Goal: Contribute content: Contribute content

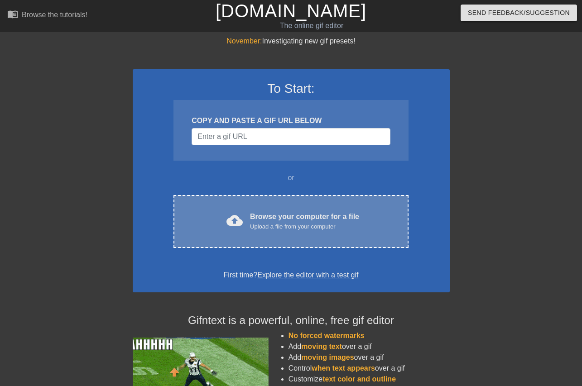
click at [306, 247] on div "cloud_upload Browse your computer for a file Upload a file from your computer C…" at bounding box center [290, 221] width 235 height 53
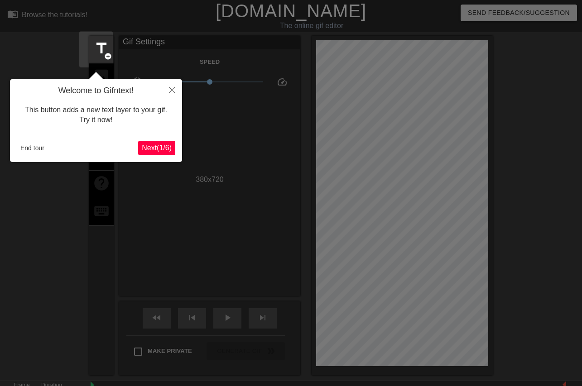
scroll to position [22, 0]
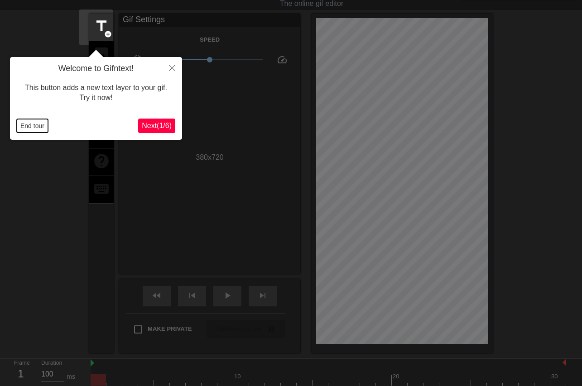
click at [37, 130] on button "End tour" at bounding box center [32, 126] width 31 height 14
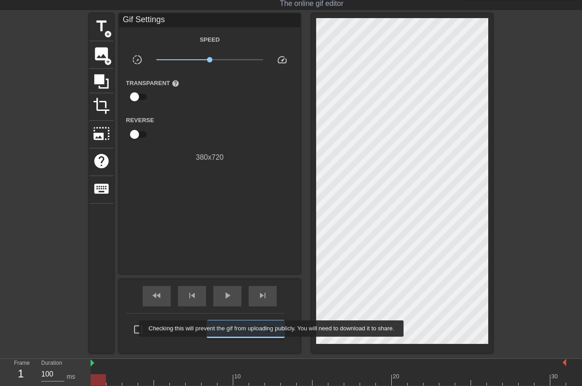
click at [133, 329] on input "Make Private" at bounding box center [138, 329] width 19 height 19
checkbox input "true"
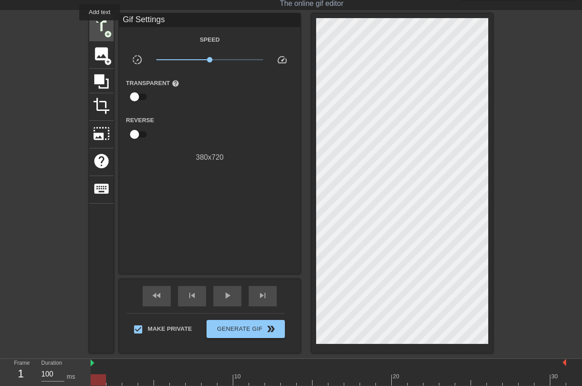
click at [100, 27] on span "title" at bounding box center [101, 26] width 17 height 17
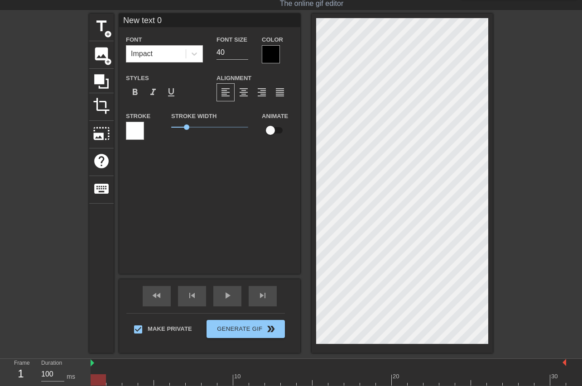
click at [268, 55] on div at bounding box center [271, 54] width 18 height 18
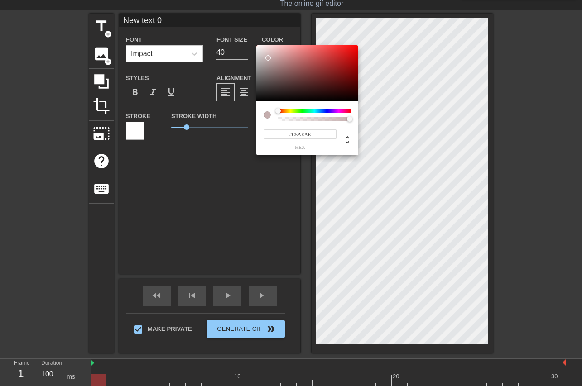
type input "#FFFFFF"
drag, startPoint x: 287, startPoint y: 69, endPoint x: 272, endPoint y: 44, distance: 29.3
click at [256, 45] on div at bounding box center [307, 73] width 102 height 56
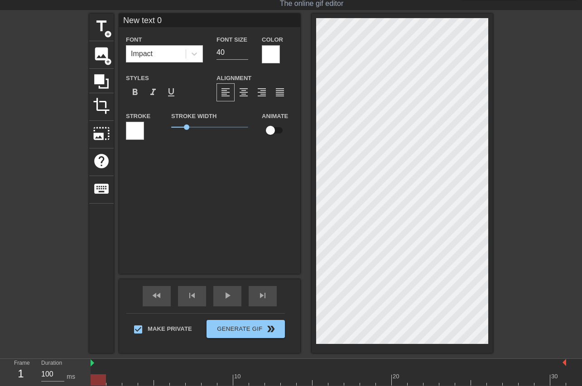
click at [127, 133] on div at bounding box center [135, 131] width 18 height 18
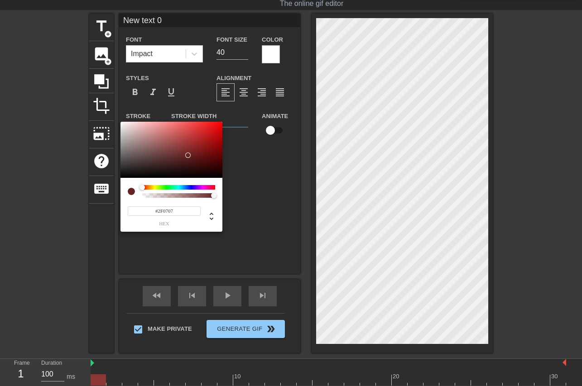
type input "#000000"
drag, startPoint x: 185, startPoint y: 153, endPoint x: 278, endPoint y: 202, distance: 105.2
click at [222, 178] on div at bounding box center [171, 150] width 102 height 56
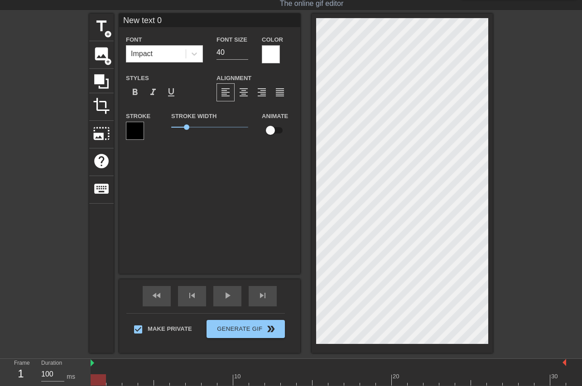
scroll to position [0, 1]
click at [238, 92] on span "format_align_center" at bounding box center [243, 92] width 11 height 11
type input "S"
type textarea "S"
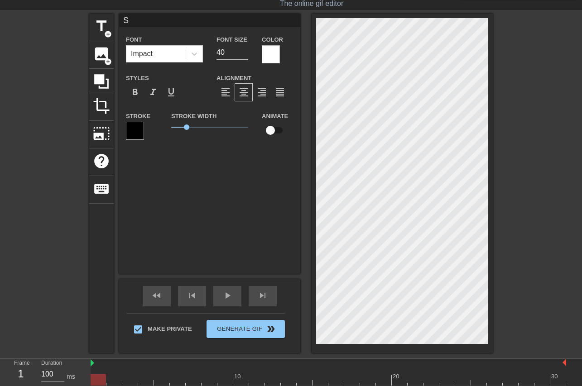
type input "Si"
type textarea "Si"
type input "Sit"
type textarea "Sit"
type input "Sitt"
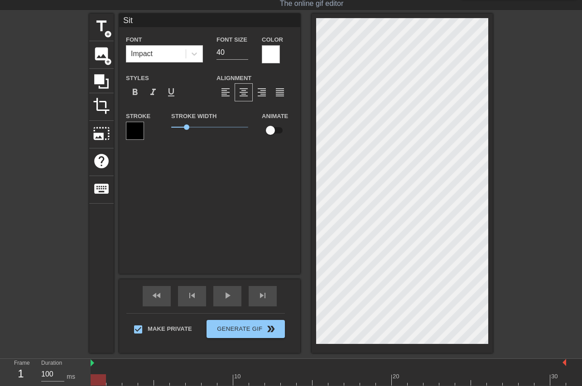
type textarea "Sitt"
type input "Sitti"
type textarea "Sitti"
type input "Sittin"
type textarea "Sittin"
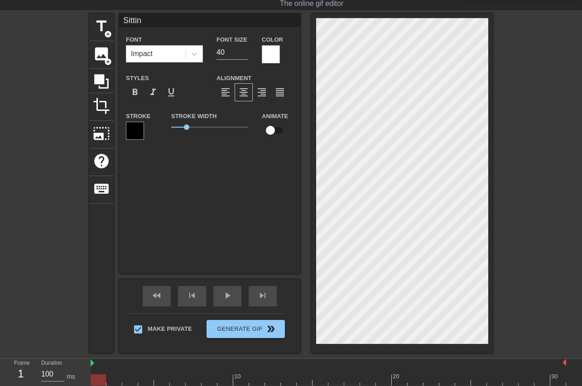
type input "Sitting"
type textarea "Sitting"
type input "Sitting"
type textarea "Sitting"
type input "Sitting i"
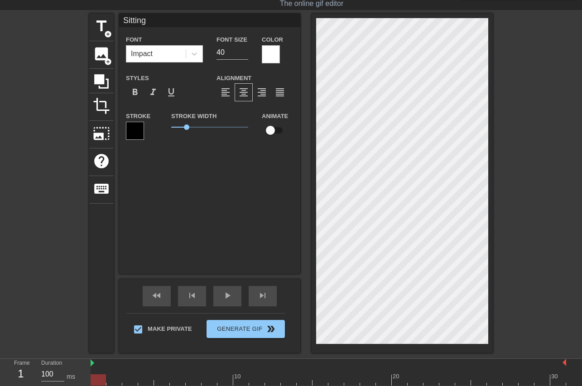
type textarea "Sitting i"
type input "Sitting in"
type textarea "Sitting in"
type input "Sitting in"
type textarea "Sitting in"
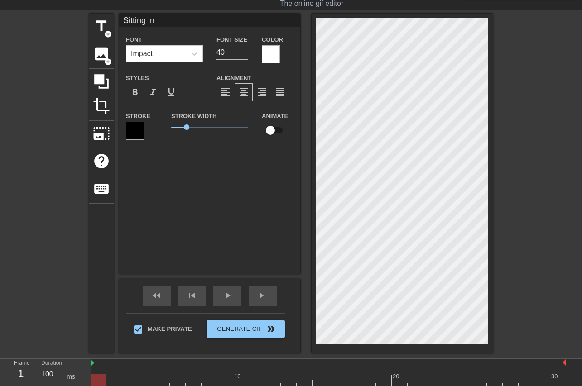
type input "Sitting in y"
type textarea "Sitting in y"
type input "Sitting in yo"
type textarea "Sitting in yo"
type input "Sitting in you"
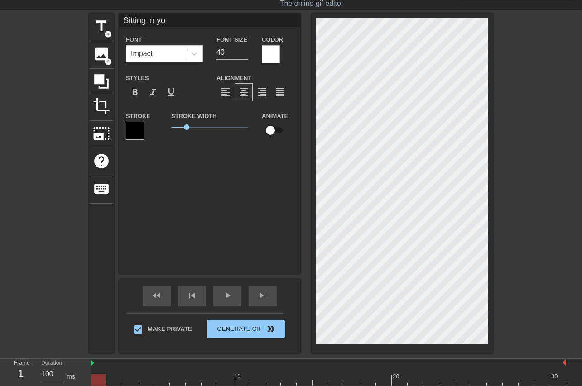
type textarea "Sitting in you"
type input "Sitting in your"
type textarea "Sitting in your"
type input "Sitting in your"
type textarea "Sitting in your"
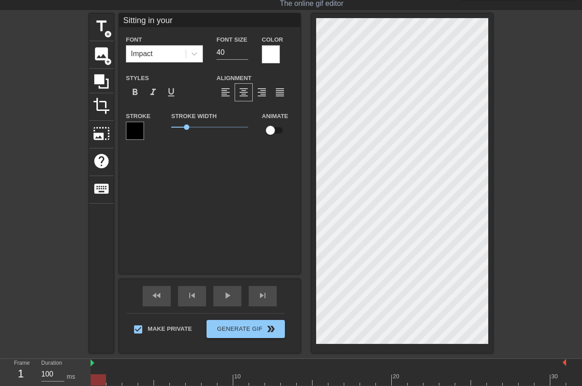
type input "Sitting in your c"
type textarea "Sitting in your c"
type input "Sitting in your ca"
type textarea "Sitting in your ca"
type input "Sitting in your car"
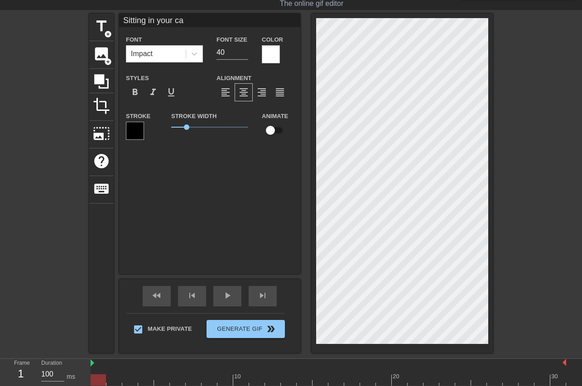
type textarea "Sitting in your car"
type input "Sitting in your car"
type textarea "Sitting in your car"
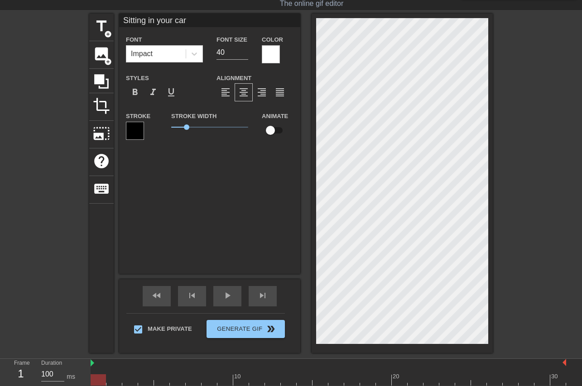
type input "Sitting in your carw"
type textarea "Sitting in your car w"
type input "Sitting in your carwa"
type textarea "Sitting in your car wa"
type input "Sitting in your carwat"
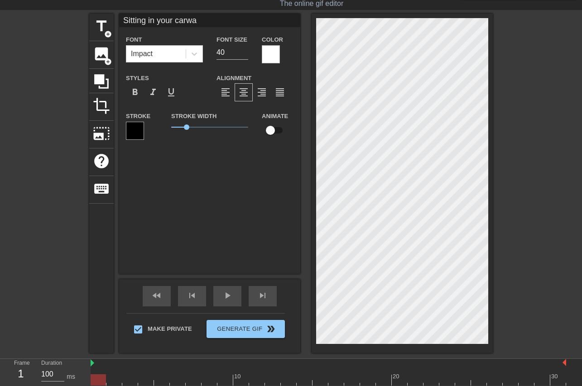
type textarea "Sitting in your car wat"
type input "Sitting in your carwatc"
type textarea "Sitting in your car watc"
type input "Sitting in your carwatch"
type textarea "Sitting in your car watch"
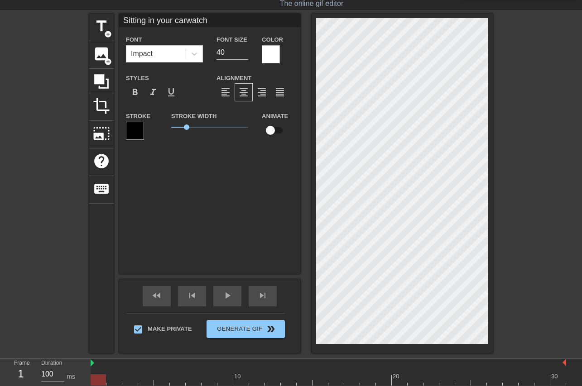
type input "Sitting in your carwatchi"
type textarea "Sitting in your car watchi"
type input "Sitting in your carwatchin"
type textarea "Sitting in your car watchin"
type input "Sitting in your carwatching"
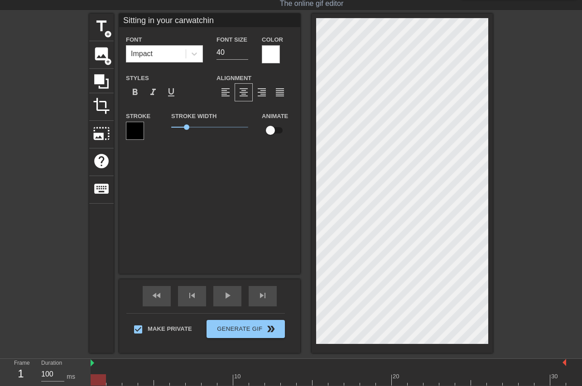
type textarea "Sitting in your car watching"
type input "Sitting in your carwatching"
type textarea "Sitting in your car watching"
type input "Sitting in your carwatching s"
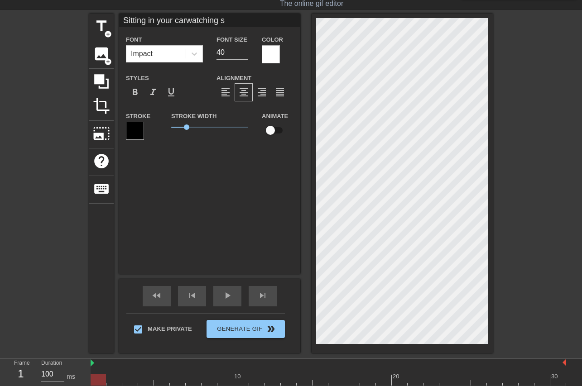
type textarea "Sitting in your car watching s"
type input "Sitting in your carwatching so"
type textarea "Sitting in your car watching so"
type input "Sitting in your carwatching som"
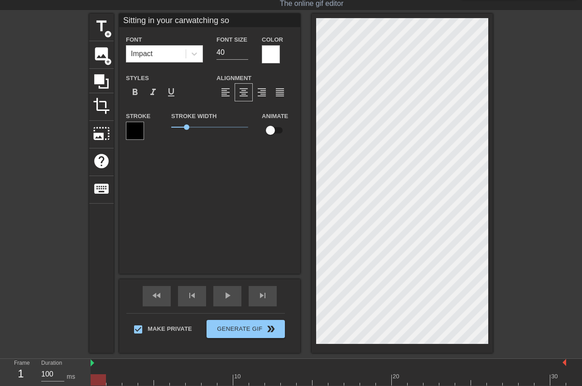
type textarea "Sitting in your car watching som"
type input "Sitting in your carwatching some"
type textarea "Sitting in your car watching some"
type input "Sitting in your carwatching some"
type textarea "Sitting in your car watching some"
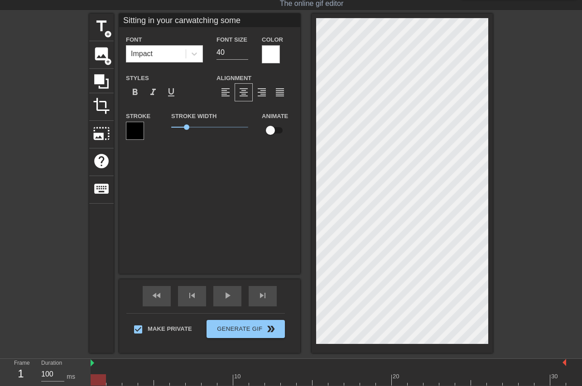
type input "Sitting in your carwatching some P"
type textarea "Sitting in your car watching some P"
type input "Sitting in your carwatching some Pr"
type textarea "Sitting in your car watching some Pr"
type input "Sitting in your carwatching some Pro"
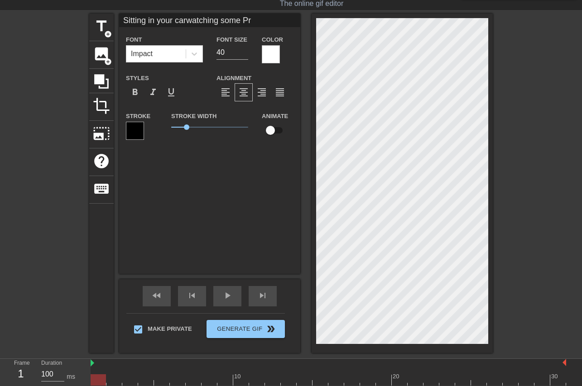
type textarea "Sitting in your car watching some Pro"
type input "Sitting in your carwatching some Proo"
type textarea "Sitting in your car watching some Proo"
type input "Sitting in your carwatching some Proou"
type textarea "Sitting in your car watching some Proou"
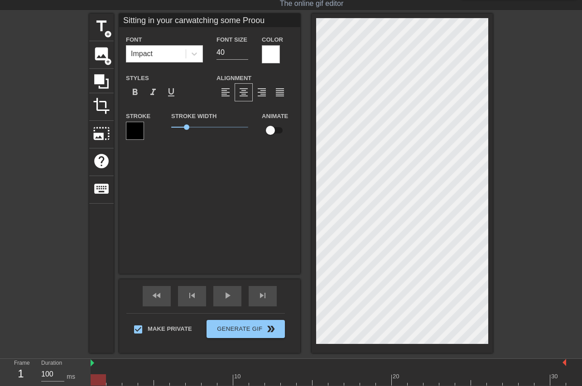
type input "Sitting in your carwatching some Proo"
type textarea "Sitting in your car watching some Proo"
type input "Sitting in your carwatching some Pro"
type textarea "Sitting in your car watching some Pro"
type input "Sitting in your carwatching some Prou"
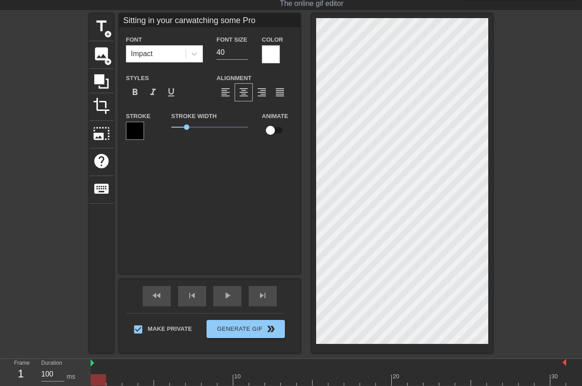
type textarea "Sitting in your car watching some Prou"
type input "Sitting in your carwatching some Proud"
type textarea "Sitting in your car watching some Proud"
type input "Sitting in your carwatching some Proud"
type textarea "Sitting in your car watching some Proud"
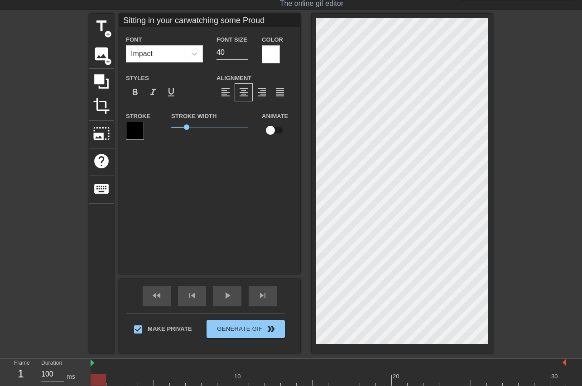
type input "Sitting in your carwatching some Proud B"
type textarea "Sitting in your car watching some Proud B"
type input "Sitting in your carwatching some Proud Bo"
type textarea "Sitting in your car watching some Proud Bo"
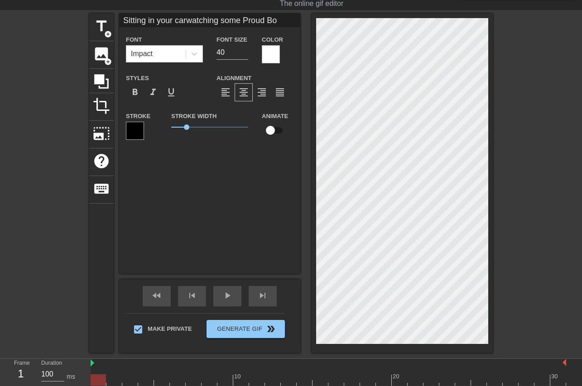
type input "Sitting in your carwatching some Proud Boy"
type textarea "Sitting in your car watching some Proud Boy"
type input "Sitting in your carwatching some Proud Boys"
type textarea "Sitting in your car watching some Proud Boys"
type input "Sitting in your carwatching some Proud Boys"
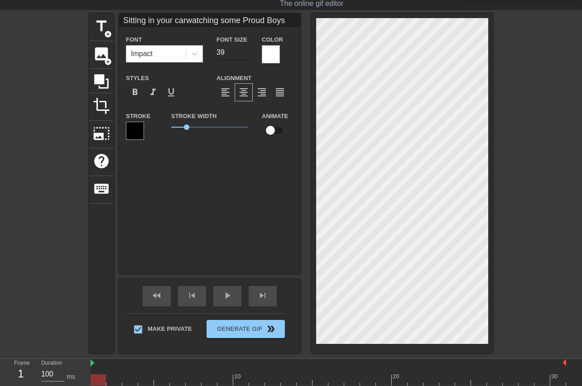
type input "39"
click at [241, 53] on input "39" at bounding box center [232, 52] width 32 height 14
type input "Sitting in your carwatching some Proud Boys"
type input "38"
click at [240, 53] on input "38" at bounding box center [232, 52] width 32 height 14
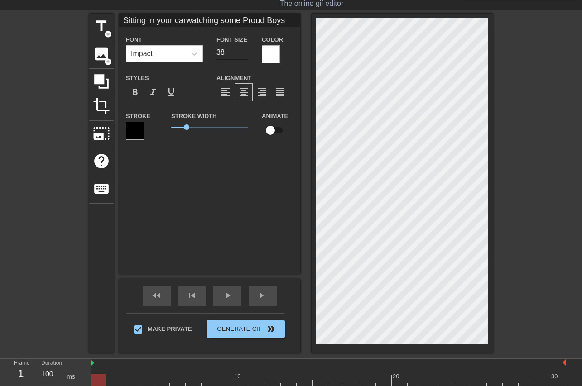
type input "Sitting in your carwatching some Proud Boys"
type input "37"
click at [241, 53] on input "37" at bounding box center [232, 52] width 32 height 14
type input "Sitting in your carwatching some Proud Boys"
type input "36"
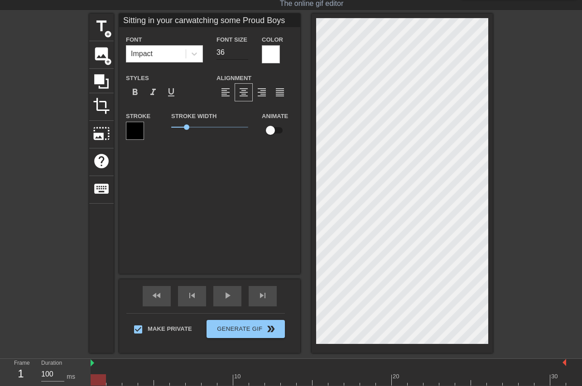
click at [241, 53] on input "36" at bounding box center [232, 52] width 32 height 14
type input "Sitting in your carwatching some Proud Boys"
type input "35"
click at [243, 53] on div "Font Size 35" at bounding box center [232, 48] width 45 height 29
type textarea "Sitting in your car watching some Proud Boys"
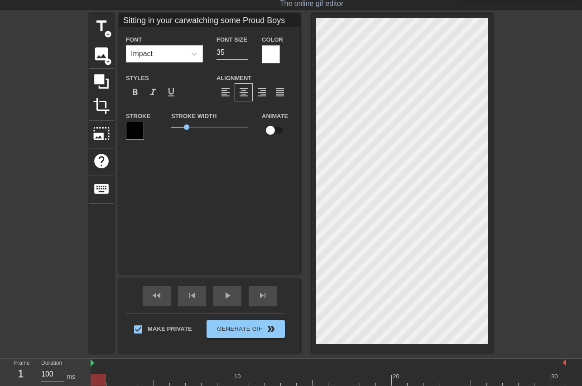
click at [243, 53] on div "Font Size 35" at bounding box center [232, 48] width 45 height 29
click at [243, 54] on div "Font Size 35" at bounding box center [232, 48] width 45 height 29
type input "Sitting in your carwatching some Proud Boys"
type input "34"
click at [242, 55] on input "34" at bounding box center [232, 52] width 32 height 14
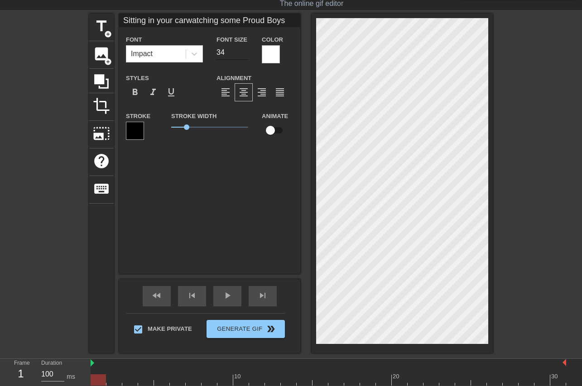
type input "Sitting in your carwatching some Proud Boys"
type input "33"
click at [242, 55] on input "33" at bounding box center [232, 52] width 32 height 14
type input "Sitting in your carwatching some Proud Boys"
type input "32"
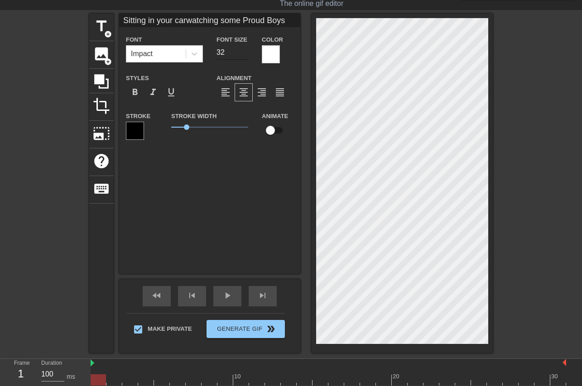
click at [242, 55] on input "32" at bounding box center [232, 52] width 32 height 14
type input "Sitting in your carwatching some Proud Boys"
type input "31"
click at [242, 55] on input "31" at bounding box center [232, 52] width 32 height 14
type textarea "Sitting in your carwatching some Proud Boys"
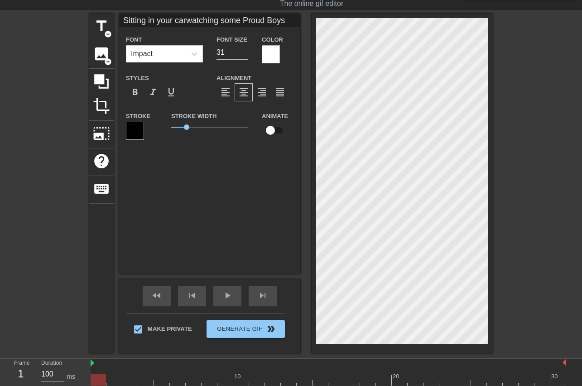
type input "Sitting in your car watching some Proud Boys"
type textarea "Sitting in your car watching some Proud Boys"
type input "Sitting in your car watching some Proud Boys"
type textarea "Sitting in your car watching some Proud Boys"
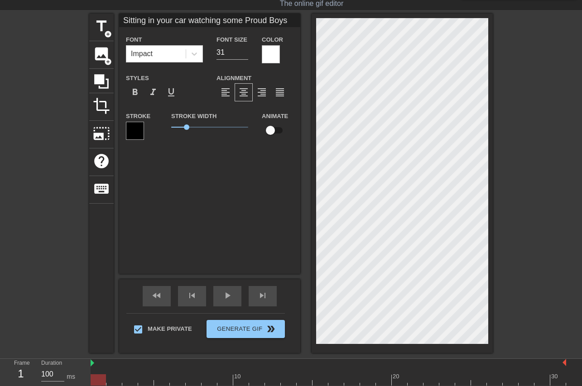
type input "Sitting in your car watchingsome Proud Boys"
type textarea "Sitting in your car watching some Proud Boys"
type input "Sitting in your car watchingsome aProud Boys"
type textarea "Sitting in your car watching some aProud Boys"
type input "Sitting in your car watchingsome awProud Boys"
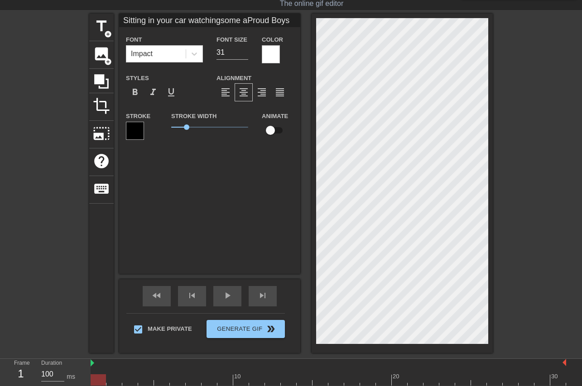
type textarea "Sitting in your car watching some awProud Boys"
type input "Sitting in your car watchingsome awfProud Boys"
type textarea "Sitting in your car watching some awfProud Boys"
type input "Sitting in your car watchingsome awflProud Boys"
type textarea "Sitting in your car watching some awflProud Boys"
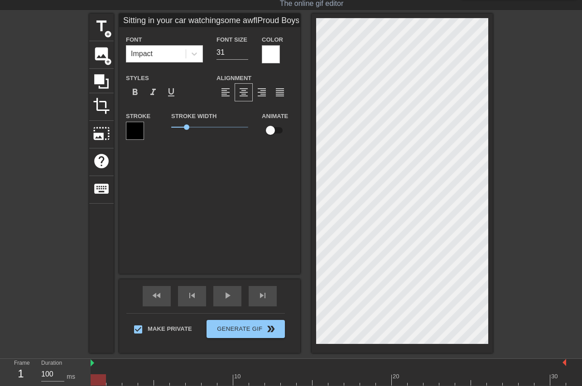
type input "Sitting in your car watchingsome awfProud Boys"
type textarea "Sitting in your car watching some awfProud Boys"
type input "Sitting in your car watchingsome awfuProud Boys"
type textarea "Sitting in your car watching some awfuProud Boys"
type input "Sitting in your car watchingsome awfulProud Boys"
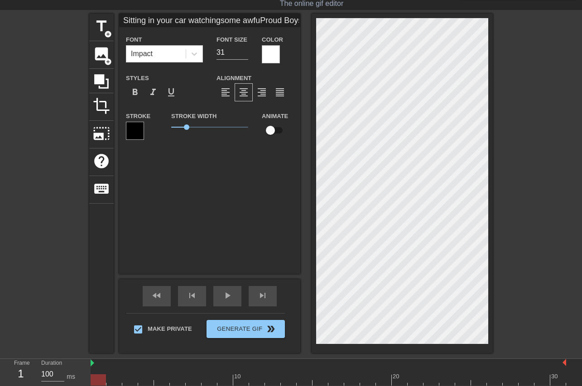
type textarea "Sitting in your car watching some awfulProud Boys"
type input "Sitting in your car watchingsome awful Proud Boys"
type textarea "Sitting in your car watching some awful Proud Boys"
type input "Sitting in your car watchingsome Proud Boys"
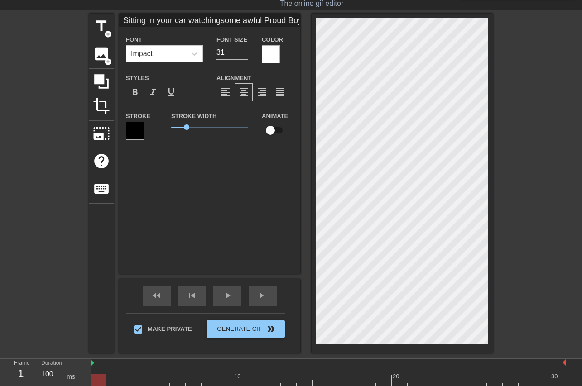
type textarea "Sitting in your car watching some Proud Boys"
type input "Sitting in your car watchingProud Boys"
type textarea "Sitting in your car watching Proud Boys"
type input "Sitting in your car watchingtProud Boys"
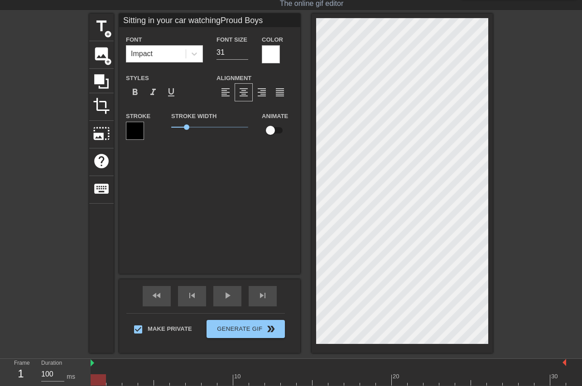
type textarea "Sitting in your car watching tProud Boys"
type input "Sitting in your car watchingthProud Boys"
type textarea "Sitting in your car watching thProud Boys"
type input "Sitting in your car watchingthoProud Boys"
type textarea "Sitting in your car watching thoProud Boys"
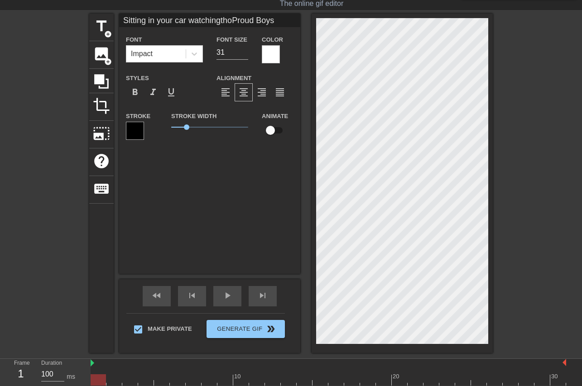
type input "Sitting in your car watchingthosProud Boys"
type textarea "Sitting in your car watching thosProud Boys"
type input "Sitting in your car watchingthoseProud Boys"
type textarea "Sitting in your car watching thoseProud Boys"
type input "Sitting in your car watchingthose Proud Boys"
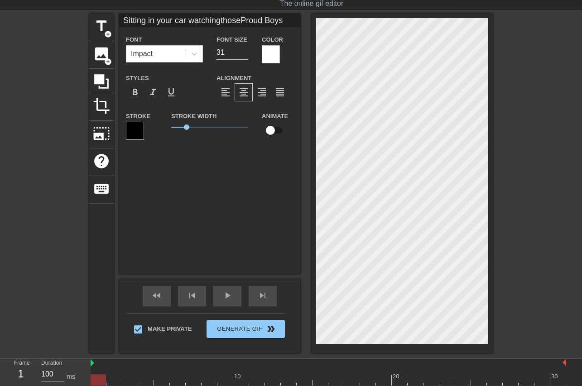
type textarea "Sitting in your car watching those Proud Boys"
type input "Sitting in your car watchingthose bProud Boys"
type textarea "Sitting in your car watching those bProud Boys"
type input "Sitting in your car watchingthose biProud Boys"
type textarea "Sitting in your car watching those biProud Boys"
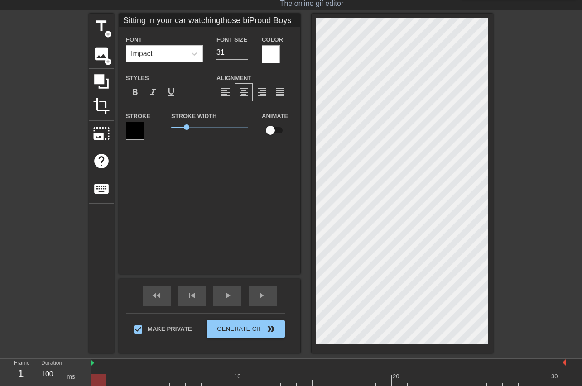
type input "Sitting in your car watchingthose bigProud Boys"
type textarea "Sitting in your car watching those bigProud Boys"
type input "Sitting in your car watchingthose big Proud Boys"
type textarea "Sitting in your car watching those big Proud Boys"
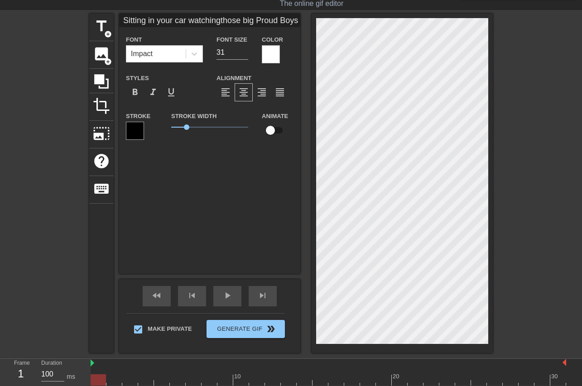
type input "Sitting in your car watchingthose big aProud Boys"
type textarea "Sitting in your car watching those big aProud Boys"
type input "Sitting in your car watchingthose big awProud Boys"
type textarea "Sitting in your car watching those big awProud Boys"
type input "Sitting in your car watchingthose big awfProud Boys"
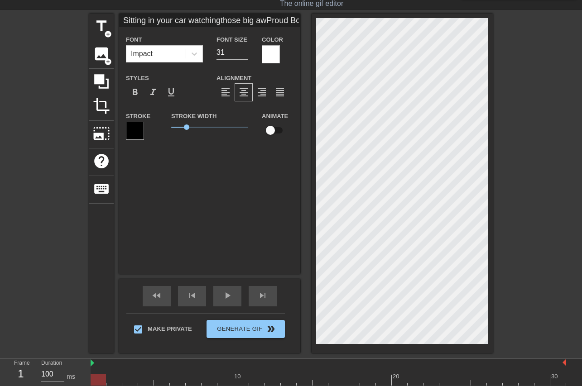
type textarea "Sitting in your car watching those big awfProud Boys"
type input "Sitting in your car watchingthose big awfuProud Boys"
type textarea "Sitting in your car watching those big awfuProud Boys"
type input "Sitting in your car watchingthose big awfulProud Boys"
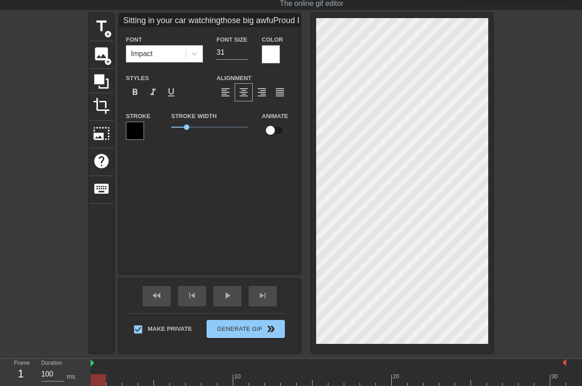
type textarea "Sitting in your car watching those big awfulProud Boys"
type input "Sitting in your car watchingthose big awful Proud Boys"
type textarea "Sitting in your car watching those big awful Proud Boys"
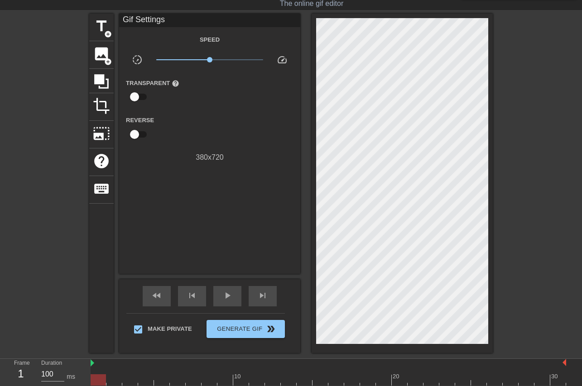
click at [543, 68] on div "title add_circle image add_circle crop photo_size_select_large help keyboard Gi…" at bounding box center [291, 184] width 582 height 340
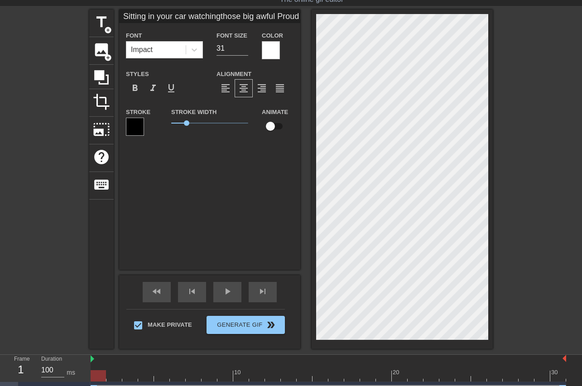
scroll to position [44, 0]
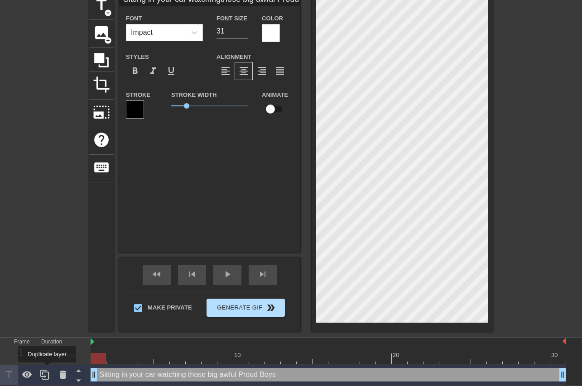
drag, startPoint x: 47, startPoint y: 369, endPoint x: 268, endPoint y: 303, distance: 230.7
click at [48, 369] on div at bounding box center [45, 375] width 18 height 20
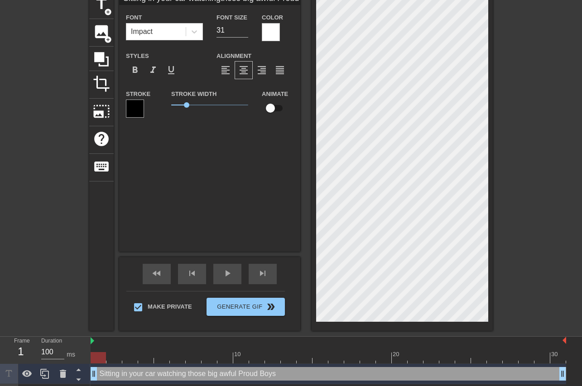
scroll to position [0, 5]
click at [213, 210] on div "title add_circle image add_circle crop photo_size_select_large help keyboard Si…" at bounding box center [291, 161] width 404 height 340
type input "A"
type textarea "A"
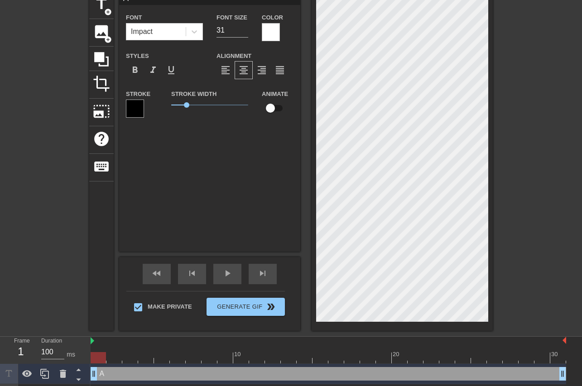
type input "As"
type textarea "As"
type input "As"
type textarea "As"
type input "As t"
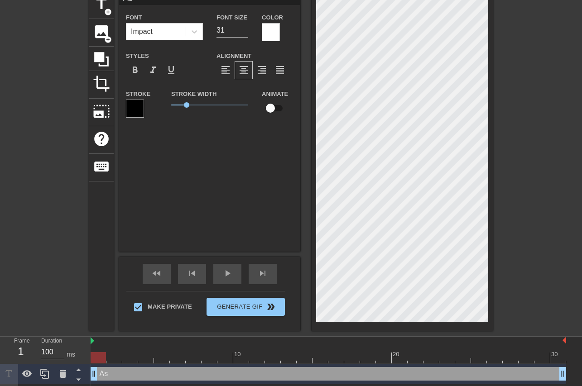
type textarea "As t"
type input "As th"
type textarea "As th"
type input "As the"
type textarea "As the"
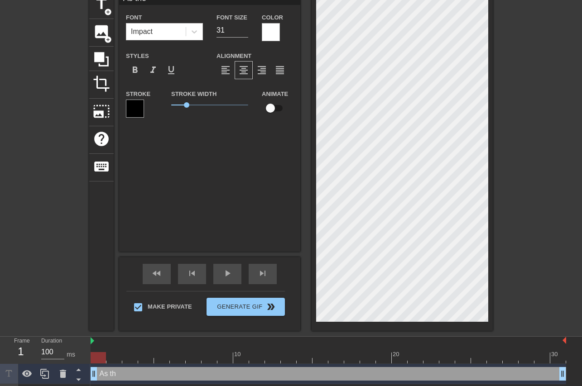
type input "As they"
type textarea "As they"
type input "As they"
type textarea "As they"
type input "As they b"
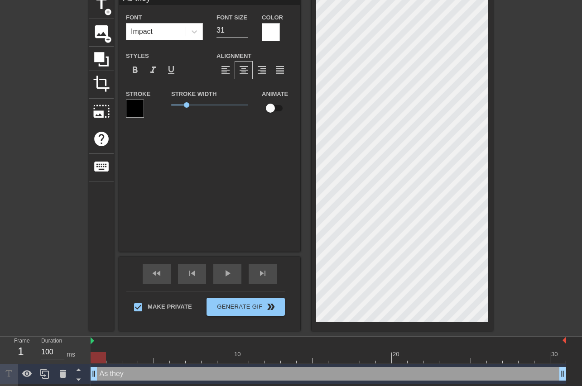
type textarea "As they b"
type input "As they be"
type textarea "As they be"
type input "As they bea"
type textarea "As they bea"
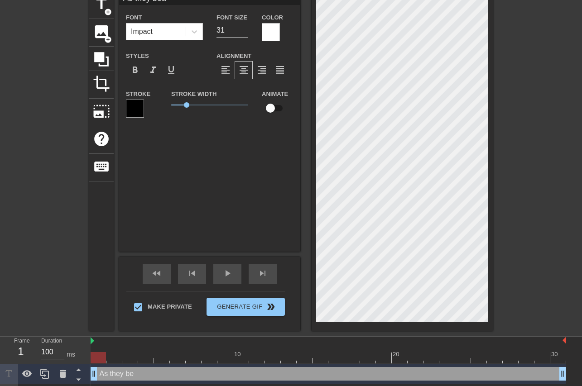
type input "As they beat"
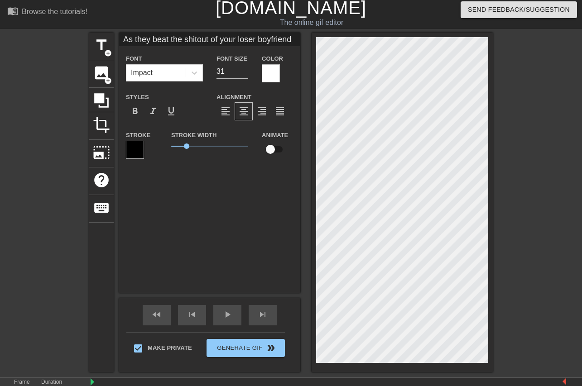
scroll to position [0, 0]
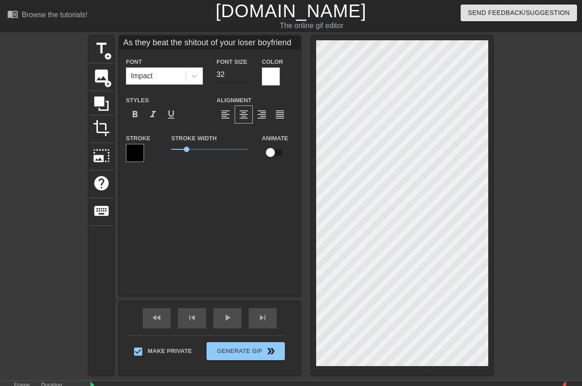
click at [240, 71] on input "32" at bounding box center [232, 74] width 32 height 14
click at [240, 71] on input "33" at bounding box center [232, 74] width 32 height 14
drag, startPoint x: 533, startPoint y: 253, endPoint x: 519, endPoint y: 263, distance: 17.0
click at [533, 253] on div "title add_circle image add_circle crop photo_size_select_large help keyboard As…" at bounding box center [291, 206] width 582 height 340
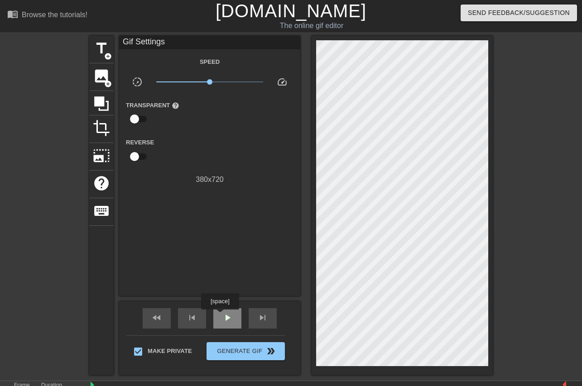
click at [222, 316] on span "play_arrow" at bounding box center [227, 318] width 11 height 11
